Goal: Task Accomplishment & Management: Manage account settings

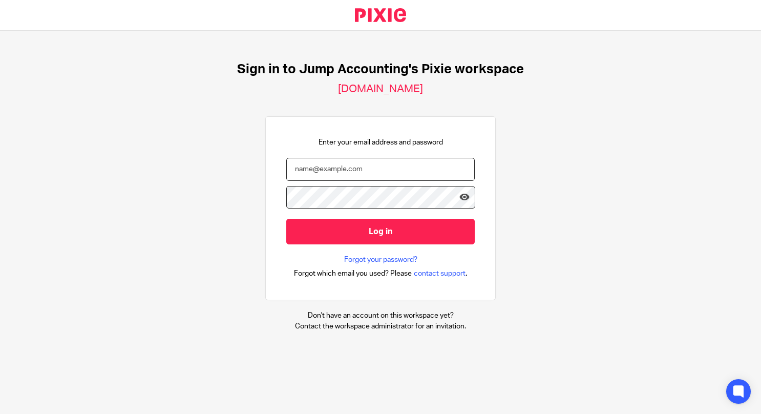
click at [334, 171] on input "email" at bounding box center [380, 169] width 188 height 23
click at [392, 173] on input "[EMAIL_ADDRESS]" at bounding box center [380, 169] width 188 height 23
type input "[EMAIL_ADDRESS][DOMAIN_NAME]"
click at [286, 219] on input "Log in" at bounding box center [380, 231] width 188 height 25
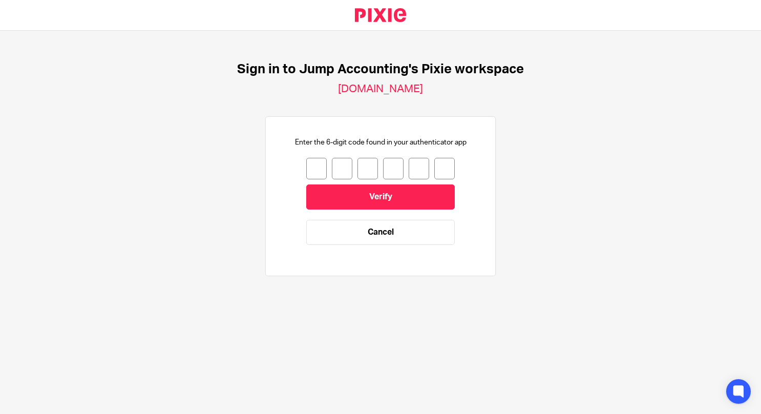
click at [306, 172] on input "number" at bounding box center [316, 169] width 20 height 22
type input "2"
type input "6"
type input "3"
type input "5"
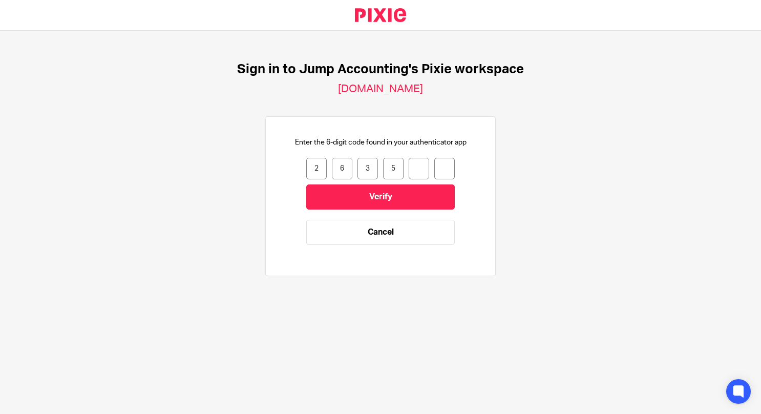
type input "6"
type input "9"
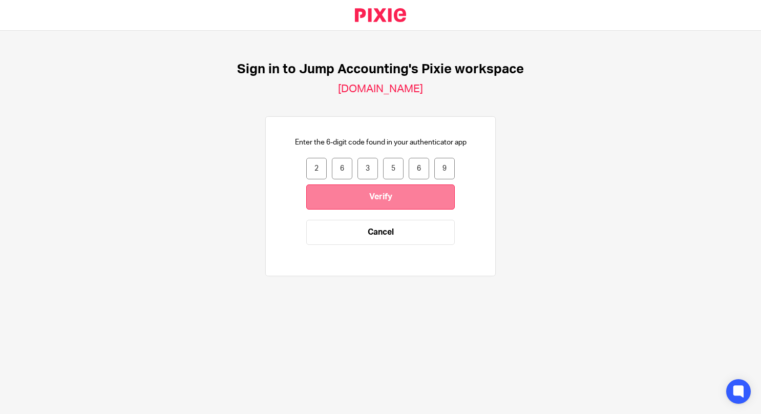
click at [354, 203] on input "Verify" at bounding box center [380, 196] width 149 height 25
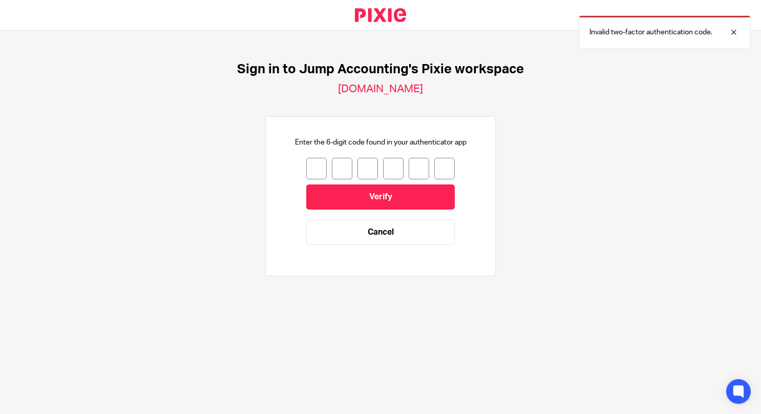
click at [306, 162] on input "number" at bounding box center [316, 169] width 20 height 22
type input "2"
type input "6"
type input "3"
type input "5"
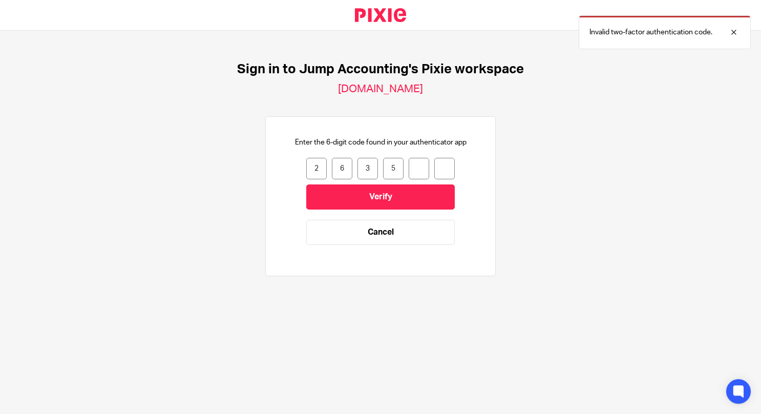
type input "6"
type input "9"
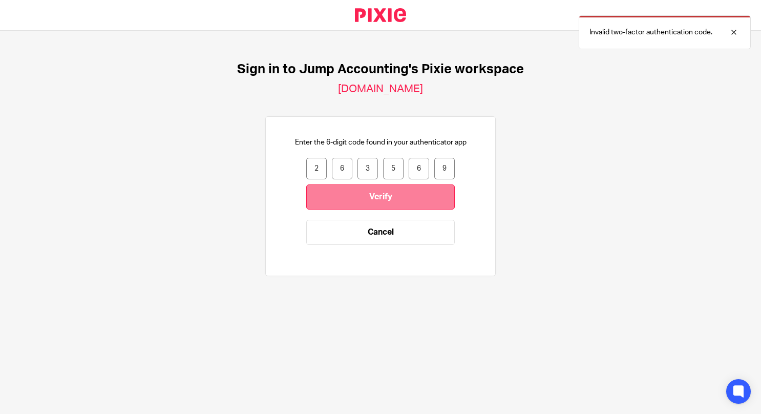
click at [312, 191] on input "Verify" at bounding box center [380, 196] width 149 height 25
